Goal: Information Seeking & Learning: Learn about a topic

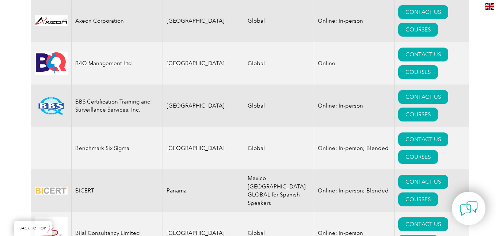
scroll to position [1410, 0]
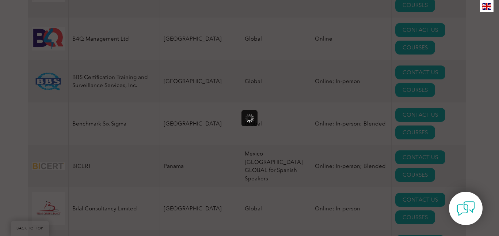
click at [436, 56] on div at bounding box center [249, 118] width 499 height 236
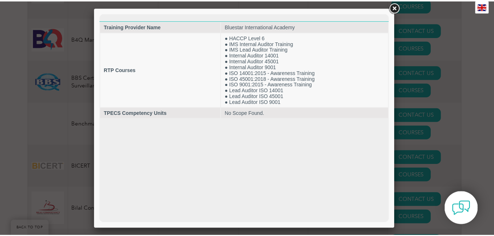
scroll to position [0, 0]
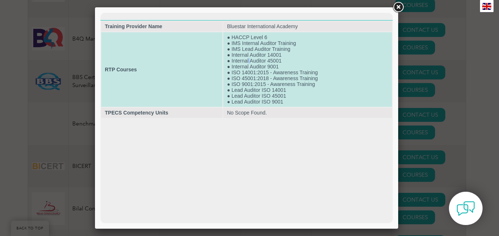
click at [248, 59] on td "● HACCP Level 6 ● IMS Internal Auditor Training ● IMS Lead Auditor Training ● I…" at bounding box center [307, 69] width 169 height 75
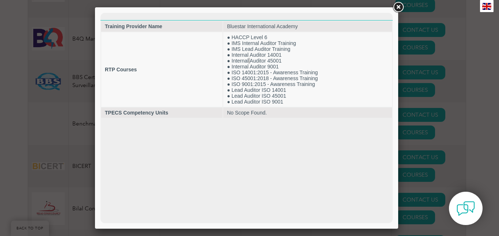
click at [399, 6] on link at bounding box center [398, 7] width 13 height 13
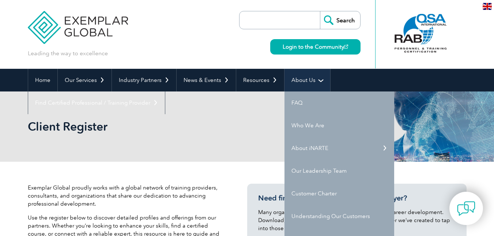
click at [300, 79] on link "About Us" at bounding box center [307, 80] width 46 height 23
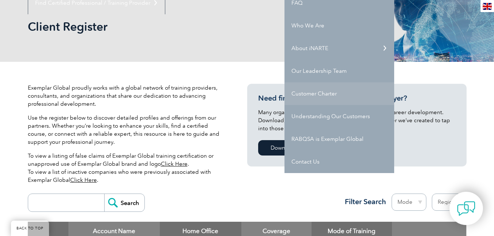
scroll to position [110, 0]
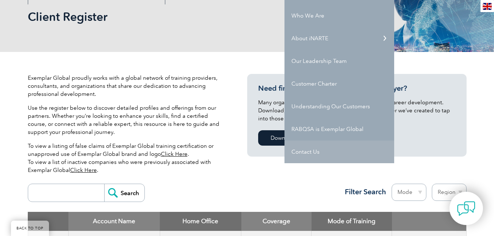
click at [309, 149] on link "Contact Us" at bounding box center [339, 151] width 110 height 23
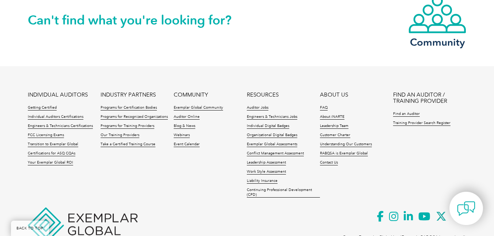
scroll to position [679, 0]
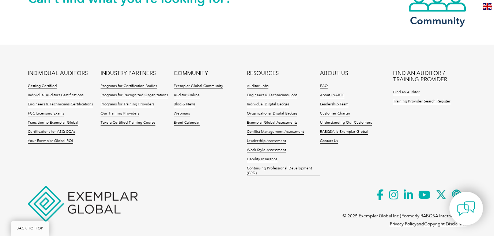
drag, startPoint x: 497, startPoint y: 198, endPoint x: 485, endPoint y: 221, distance: 26.2
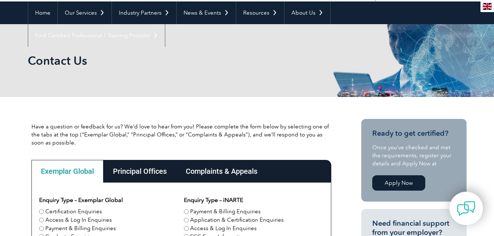
scroll to position [0, 0]
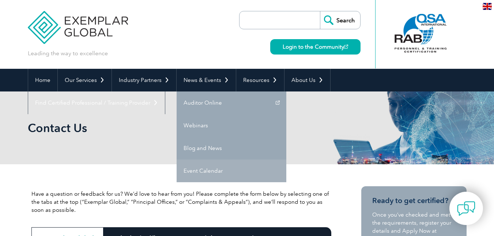
click at [200, 172] on link "Event Calendar" at bounding box center [232, 170] width 110 height 23
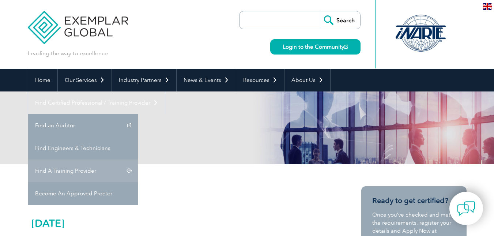
click at [138, 159] on link "Find A Training Provider" at bounding box center [83, 170] width 110 height 23
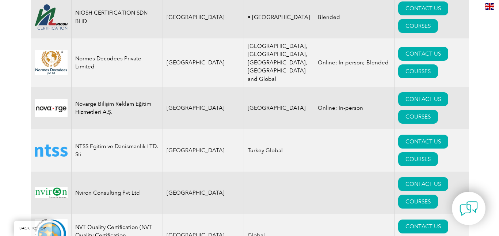
scroll to position [8226, 0]
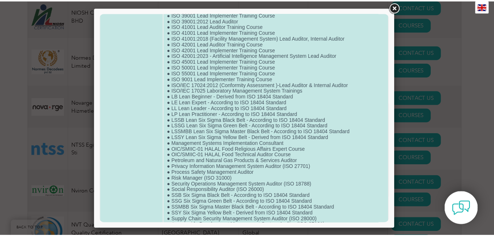
scroll to position [580, 0]
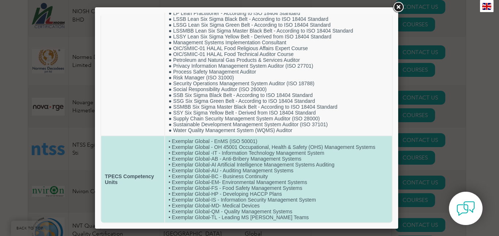
click at [138, 180] on td "TPECS Competency Units" at bounding box center [132, 179] width 63 height 86
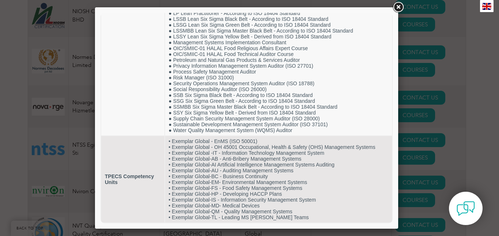
click at [396, 4] on link at bounding box center [398, 7] width 13 height 13
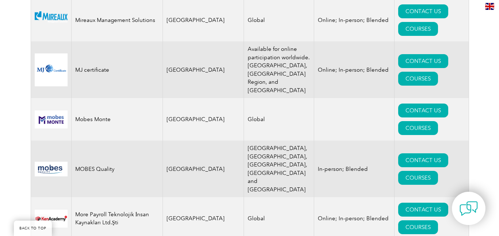
scroll to position [7604, 0]
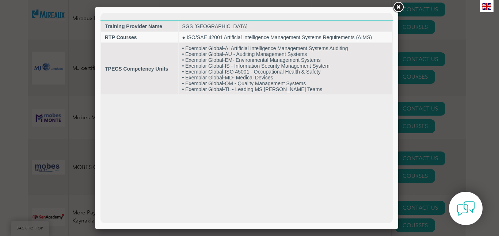
scroll to position [0, 0]
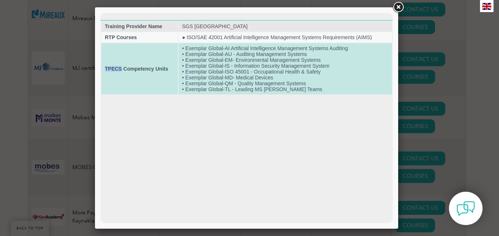
drag, startPoint x: 106, startPoint y: 68, endPoint x: 121, endPoint y: 67, distance: 14.7
click at [121, 67] on strong "TPECS Competency Units" at bounding box center [136, 69] width 63 height 6
copy strong "TPECS"
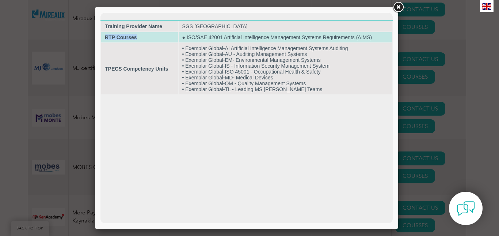
drag, startPoint x: 105, startPoint y: 36, endPoint x: 141, endPoint y: 37, distance: 36.6
click at [141, 37] on td "RTP Courses" at bounding box center [139, 37] width 77 height 10
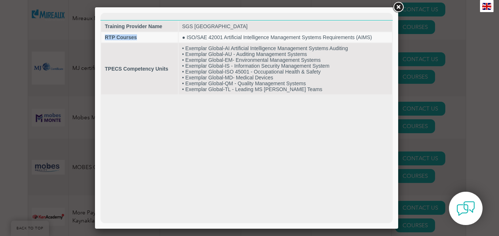
copy strong "RTP Courses"
click at [399, 6] on link at bounding box center [398, 7] width 13 height 13
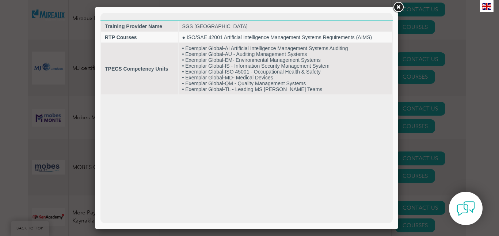
click at [398, 7] on link at bounding box center [398, 7] width 13 height 13
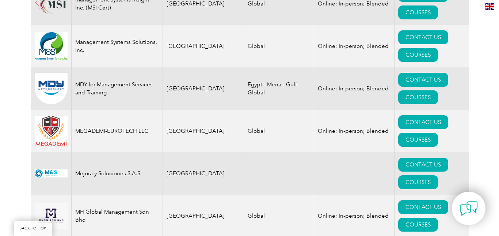
scroll to position [7239, 0]
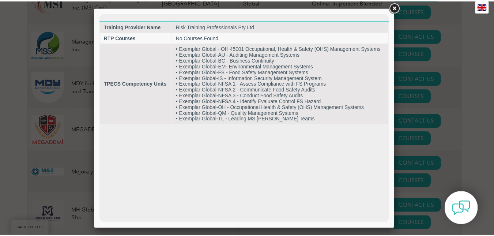
scroll to position [0, 0]
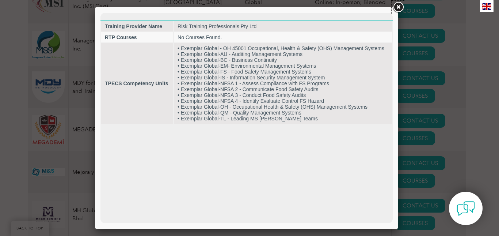
drag, startPoint x: 398, startPoint y: 4, endPoint x: 371, endPoint y: 8, distance: 27.4
click at [398, 4] on link at bounding box center [398, 7] width 13 height 13
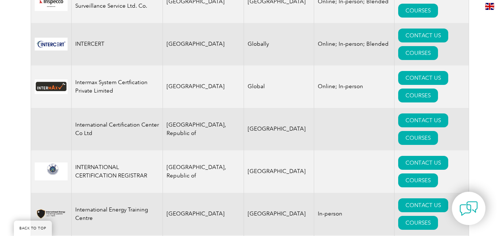
scroll to position [5630, 0]
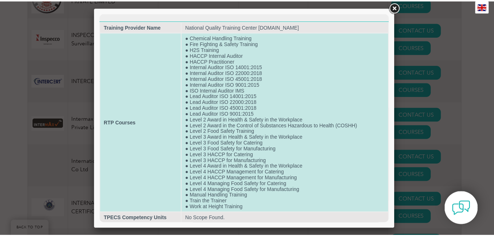
scroll to position [1, 0]
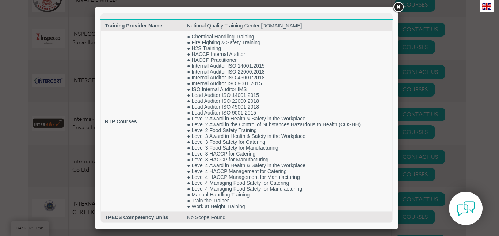
click at [399, 6] on link at bounding box center [398, 7] width 13 height 13
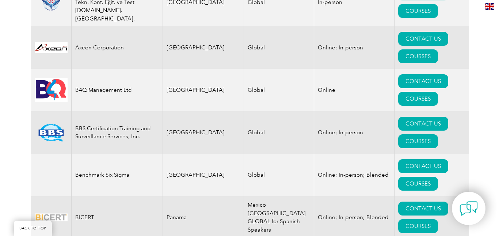
scroll to position [1311, 0]
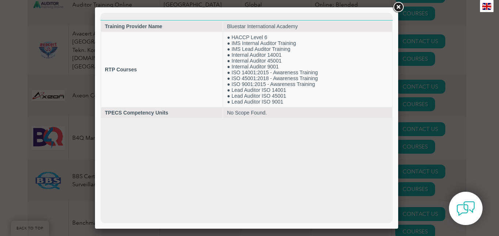
scroll to position [0, 0]
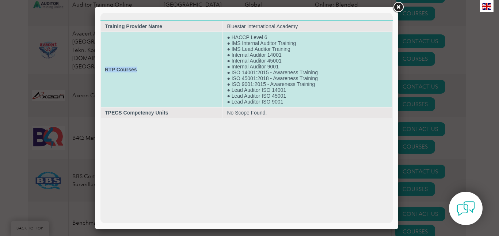
drag, startPoint x: 105, startPoint y: 68, endPoint x: 138, endPoint y: 69, distance: 32.9
click at [138, 69] on td "RTP Courses" at bounding box center [161, 69] width 121 height 75
copy strong "RTP Courses"
